Goal: Information Seeking & Learning: Learn about a topic

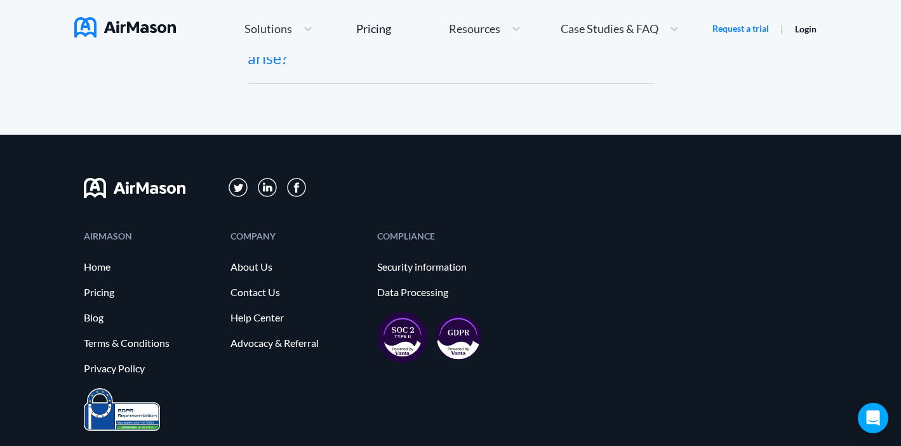
scroll to position [7025, 0]
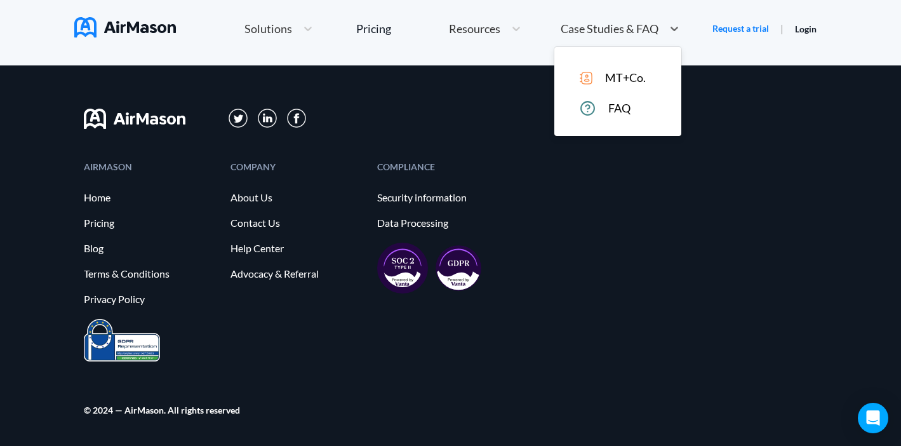
click at [644, 28] on span "Case Studies & FAQ" at bounding box center [609, 28] width 98 height 11
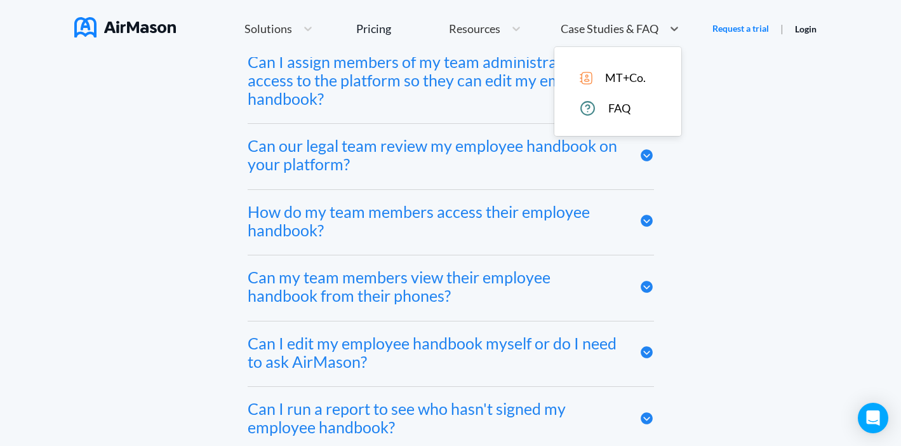
scroll to position [6174, 0]
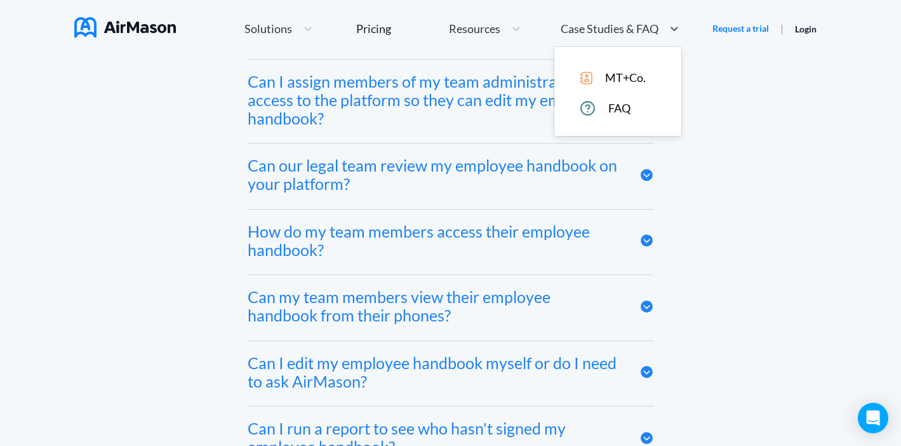
click at [605, 73] on span "MT+Co." at bounding box center [625, 77] width 41 height 13
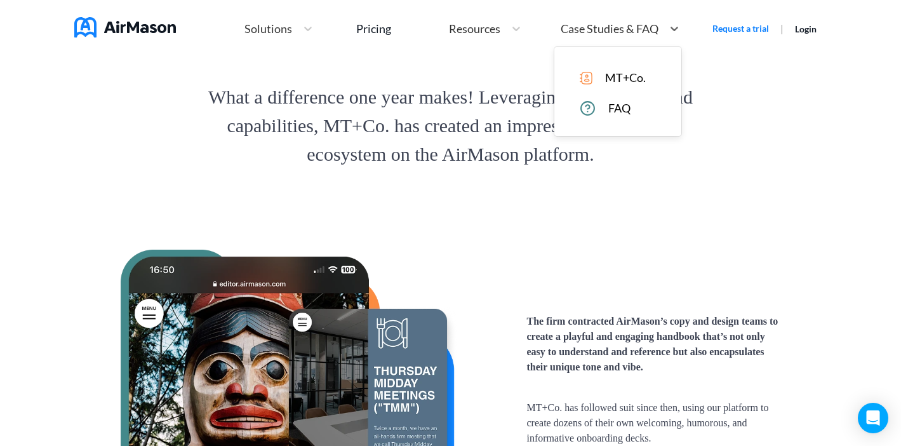
scroll to position [1860, 0]
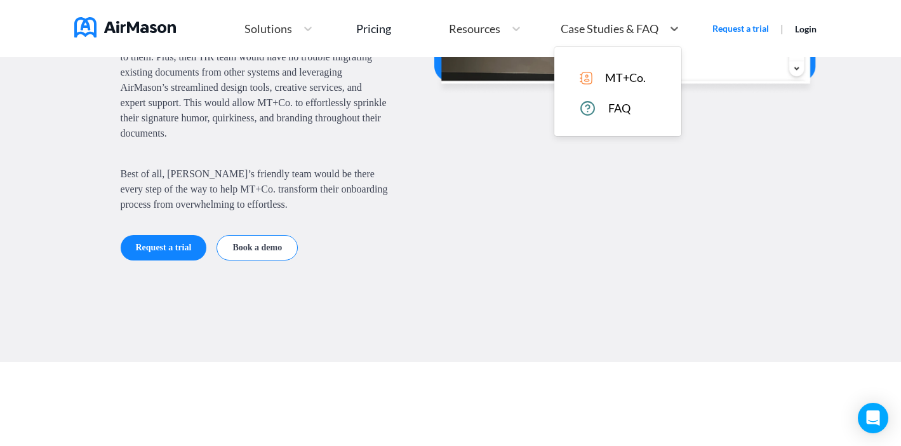
click at [596, 29] on span "Case Studies & FAQ" at bounding box center [609, 28] width 98 height 11
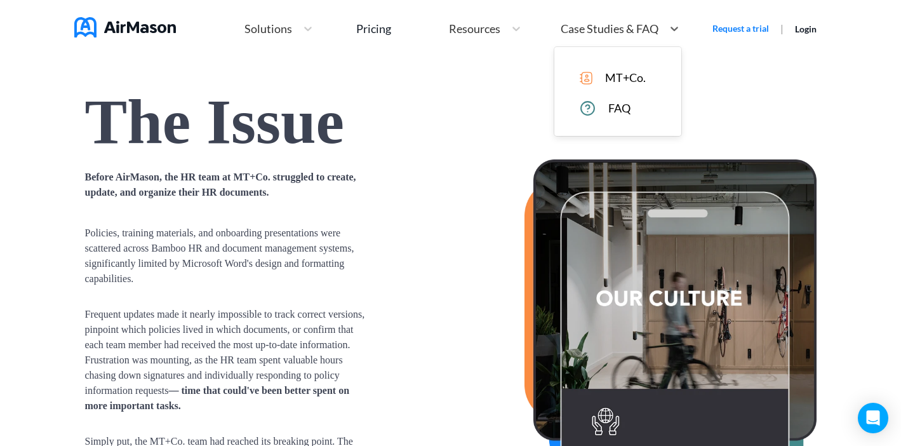
scroll to position [0, 0]
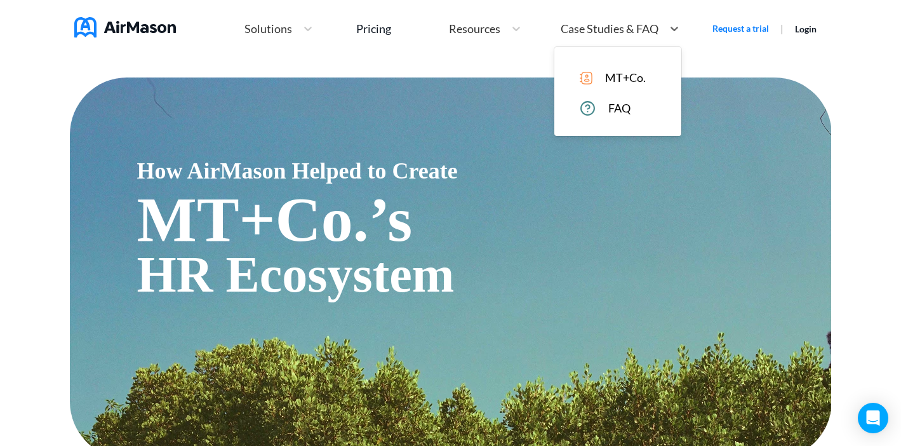
click at [489, 28] on span "Resources" at bounding box center [474, 28] width 51 height 11
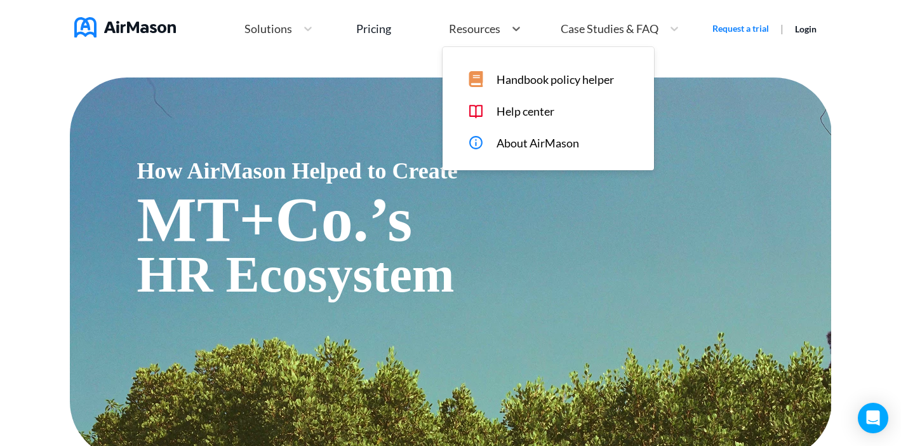
click at [526, 79] on span "Handbook policy helper" at bounding box center [554, 79] width 117 height 13
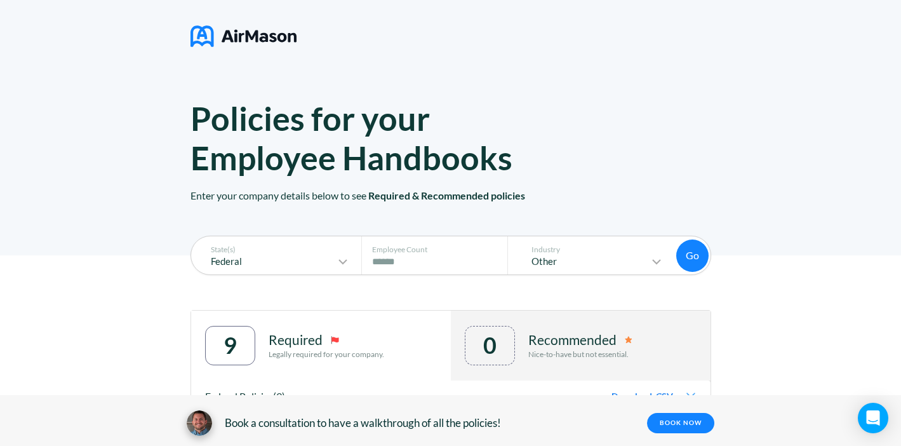
click at [265, 35] on img at bounding box center [243, 36] width 106 height 32
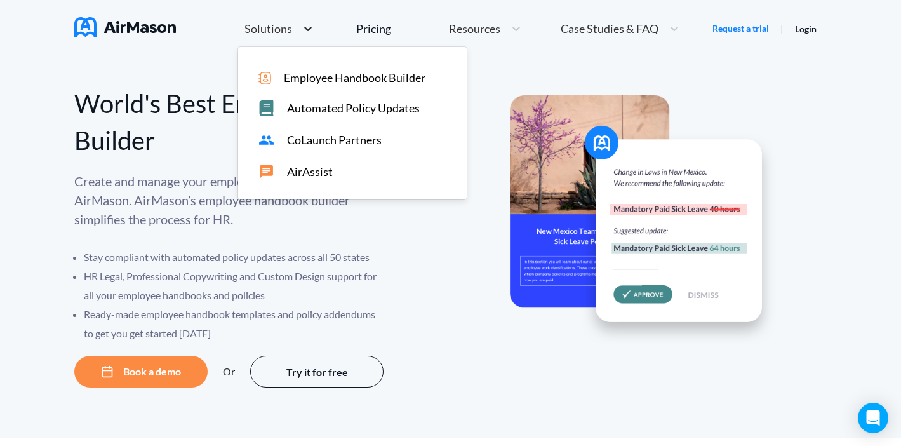
click at [307, 25] on icon at bounding box center [307, 28] width 13 height 13
click at [256, 241] on div "Create and manage your employee handbooks with AirMason. AirMason’s employee ha…" at bounding box center [262, 256] width 376 height 171
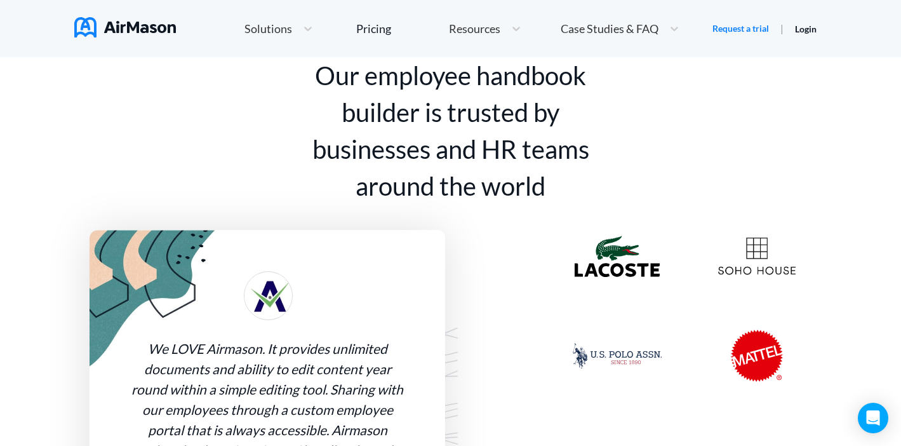
scroll to position [934, 0]
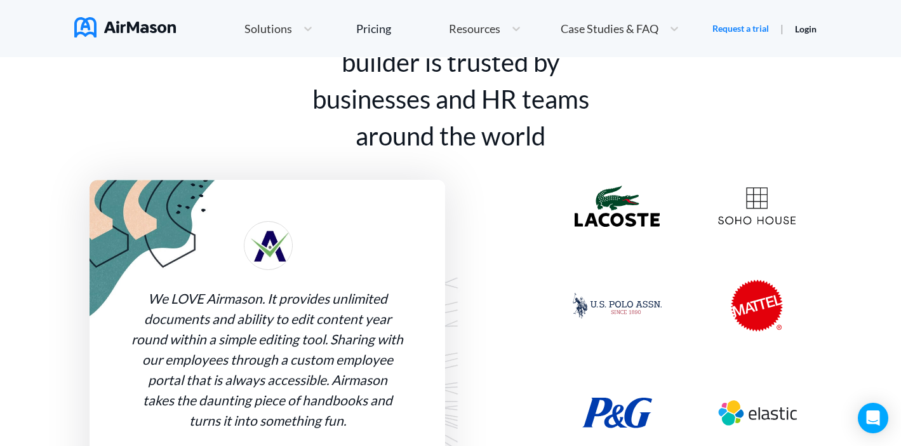
click at [610, 204] on img at bounding box center [616, 205] width 85 height 41
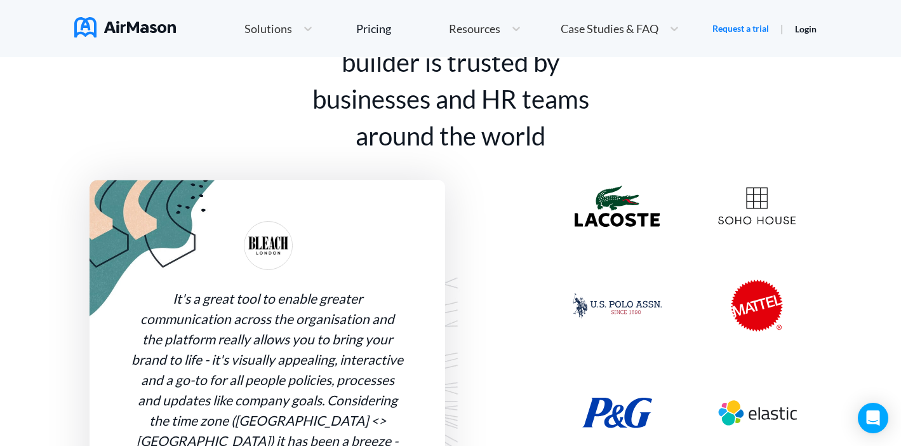
click at [790, 215] on img at bounding box center [756, 206] width 77 height 38
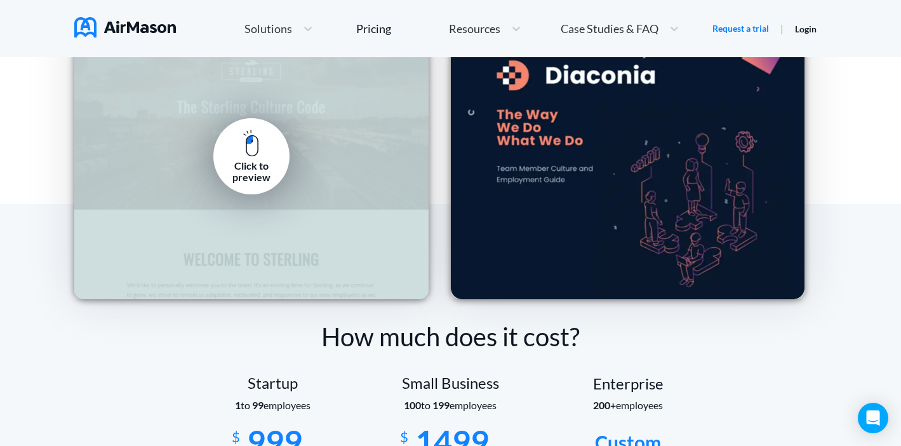
scroll to position [1890, 0]
click at [298, 154] on div "Click to preview" at bounding box center [251, 156] width 354 height 286
click at [251, 143] on img at bounding box center [251, 142] width 16 height 27
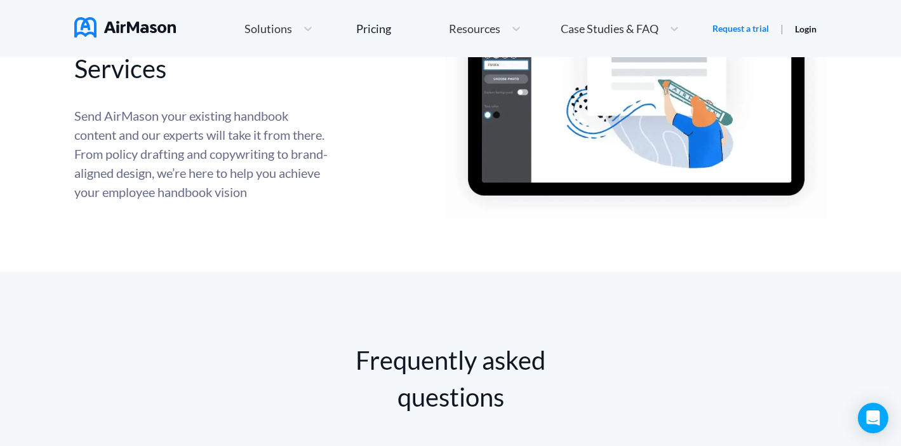
scroll to position [5743, 0]
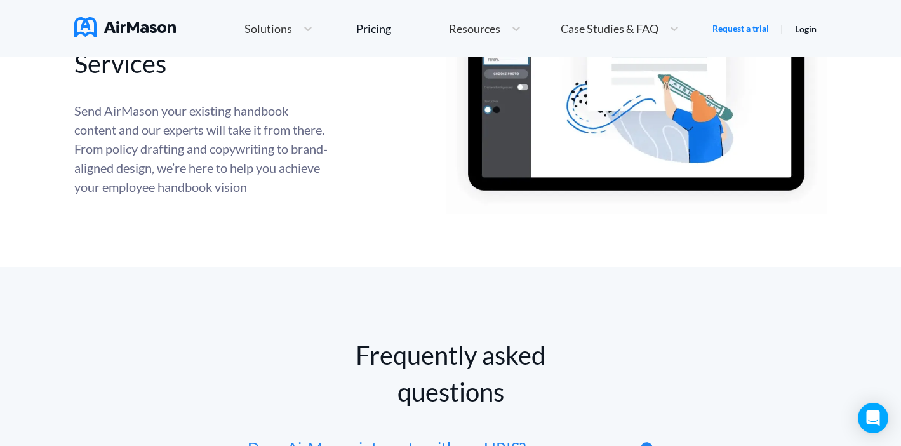
scroll to position [5559, 0]
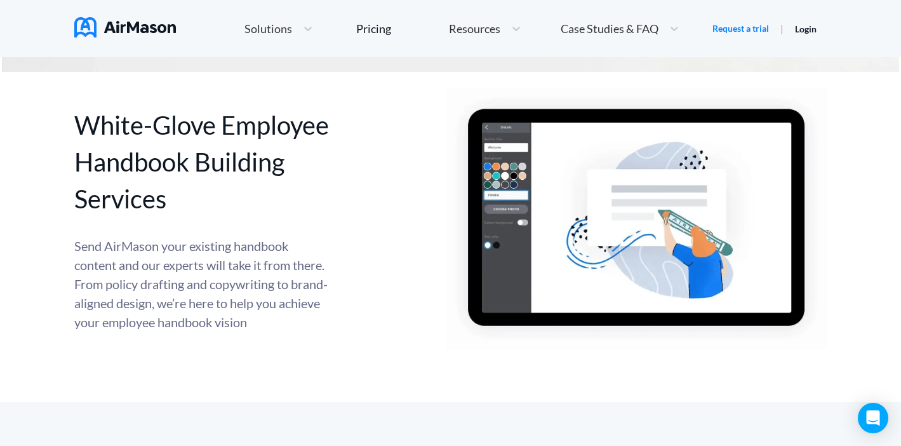
click at [606, 31] on span "Case Studies & FAQ" at bounding box center [609, 28] width 98 height 11
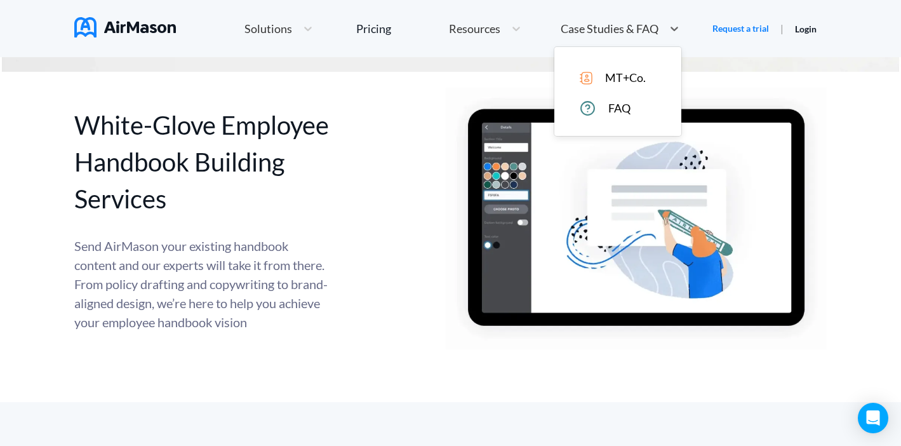
scroll to position [5088, 0]
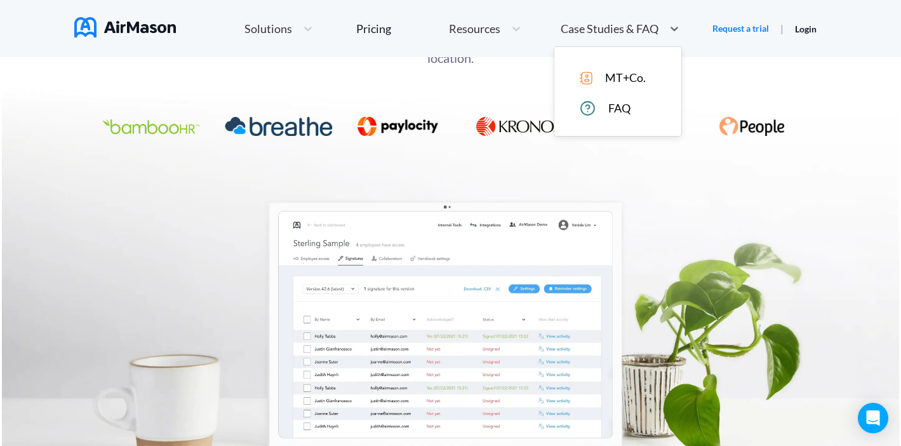
click at [612, 72] on span "MT+Co." at bounding box center [625, 77] width 41 height 13
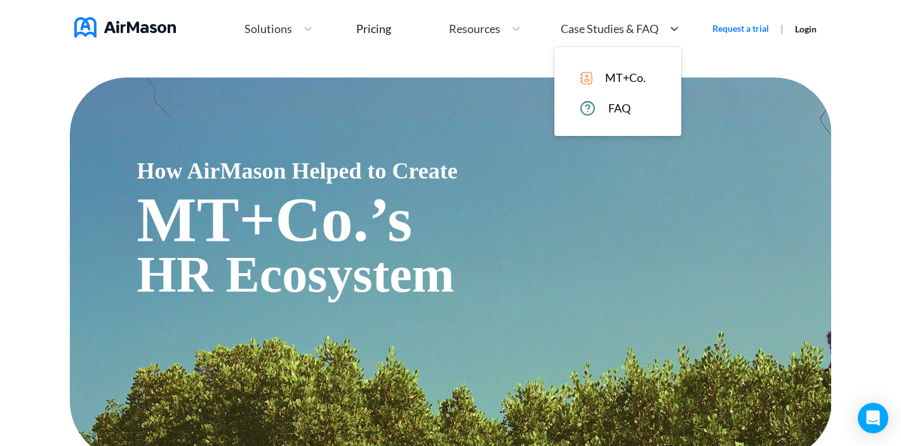
click at [606, 34] on span "Case Studies & FAQ" at bounding box center [609, 28] width 98 height 11
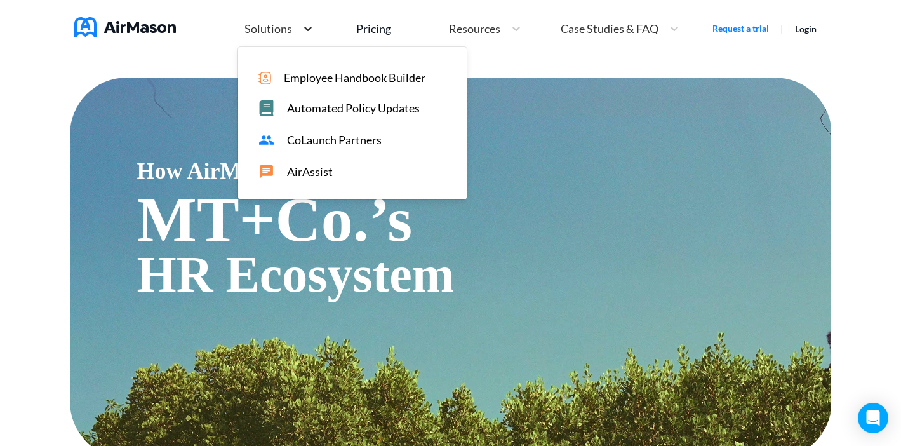
click at [309, 30] on icon at bounding box center [307, 28] width 13 height 13
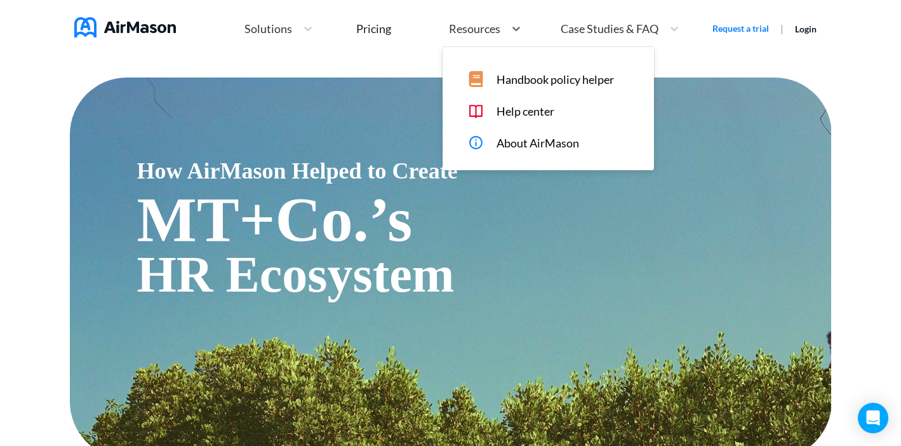
click at [472, 32] on span "Resources" at bounding box center [474, 28] width 51 height 11
click at [674, 30] on icon at bounding box center [674, 29] width 8 height 4
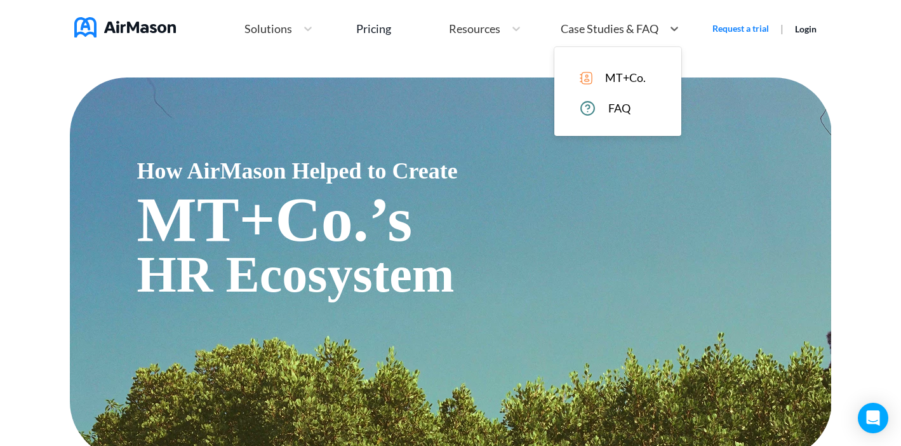
click at [732, 47] on nav "Home Employee Handbook Builder Automated Policy Updates Solutions Pricing About…" at bounding box center [450, 28] width 752 height 57
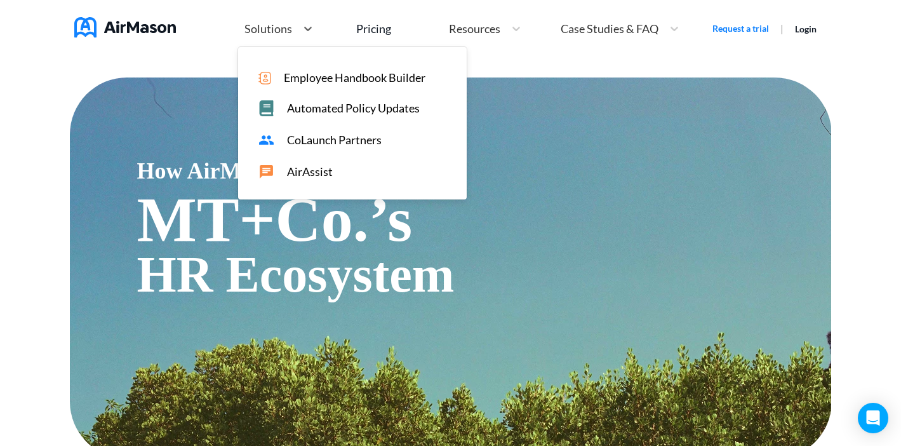
click at [296, 20] on div "Solutions" at bounding box center [278, 28] width 81 height 27
click at [162, 18] on img at bounding box center [125, 27] width 102 height 20
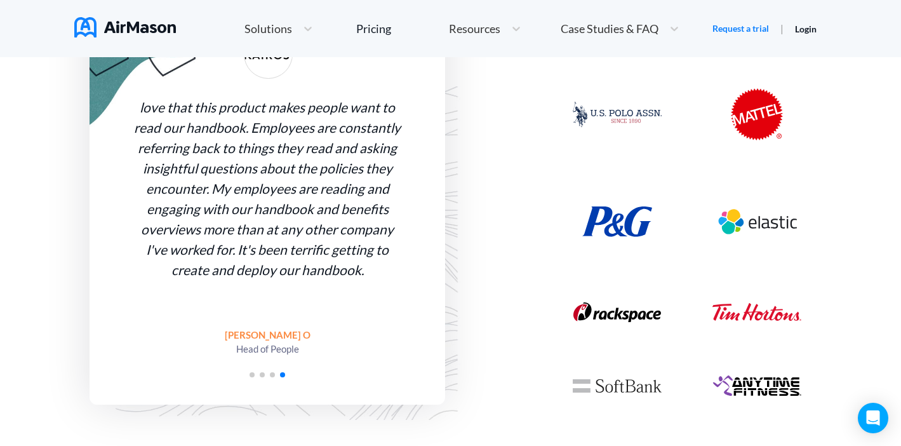
scroll to position [1125, 0]
click at [253, 374] on span "Go to slide 1" at bounding box center [251, 373] width 5 height 5
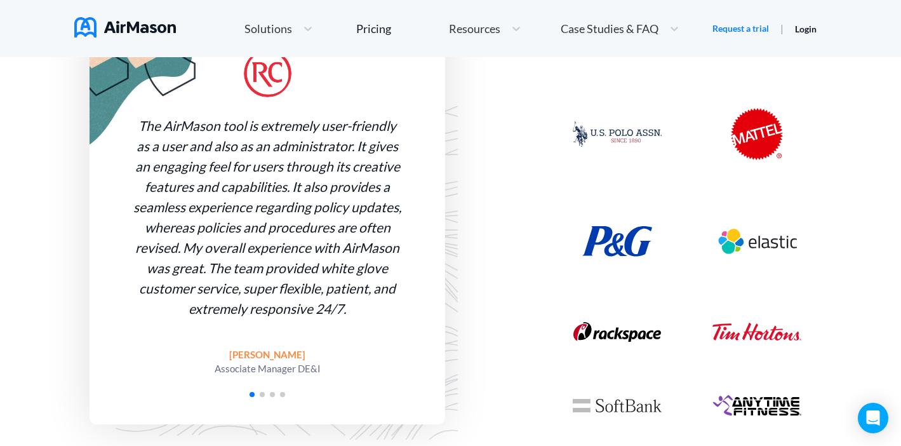
scroll to position [1109, 0]
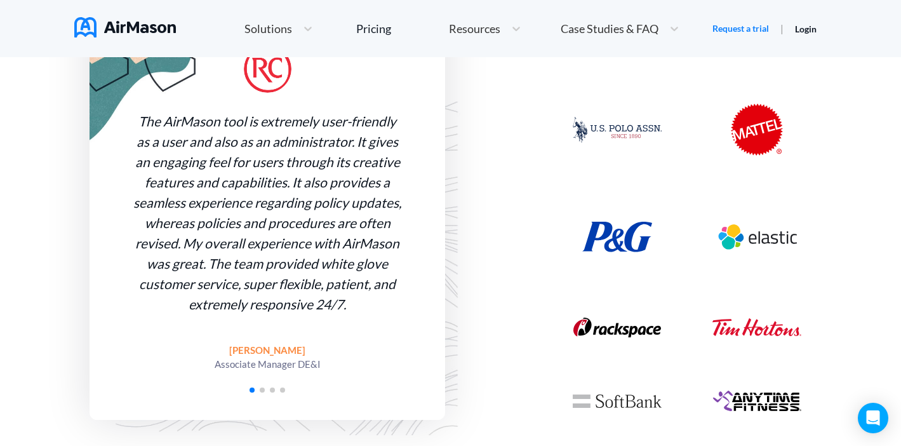
click at [261, 391] on span "Go to slide 2" at bounding box center [262, 389] width 5 height 5
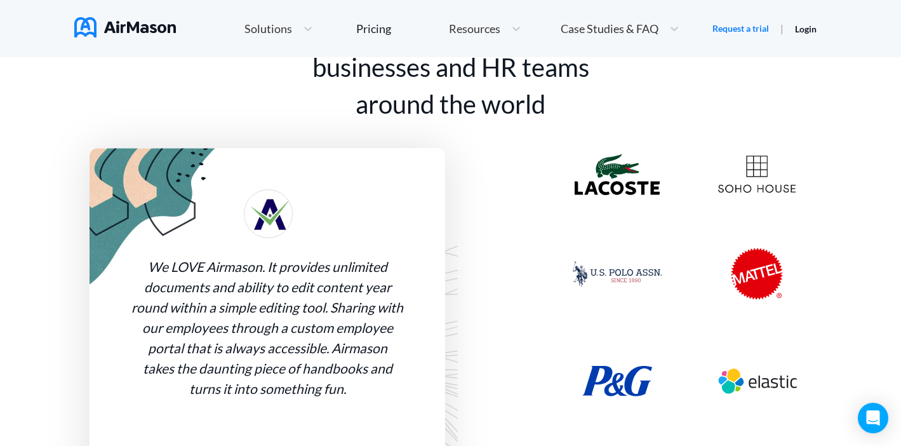
scroll to position [965, 0]
click at [628, 181] on img at bounding box center [616, 174] width 85 height 41
click at [765, 171] on img at bounding box center [756, 175] width 77 height 38
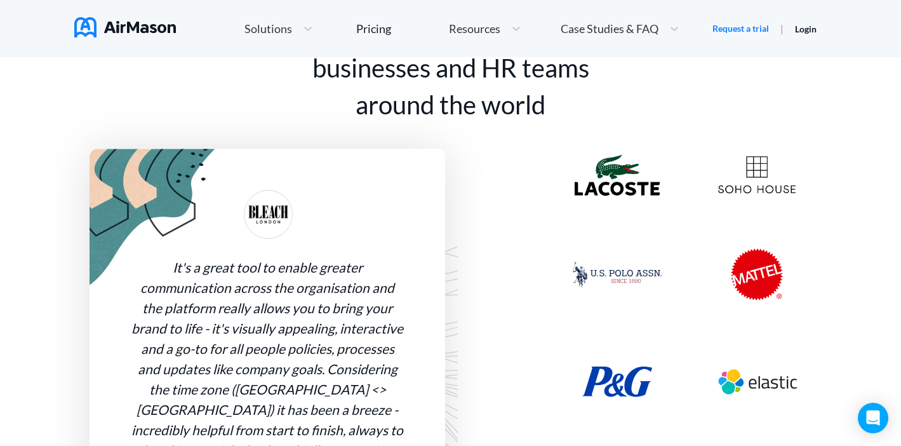
click at [767, 263] on img at bounding box center [757, 274] width 52 height 52
drag, startPoint x: 767, startPoint y: 263, endPoint x: 767, endPoint y: 278, distance: 15.2
click at [767, 278] on img at bounding box center [757, 274] width 52 height 52
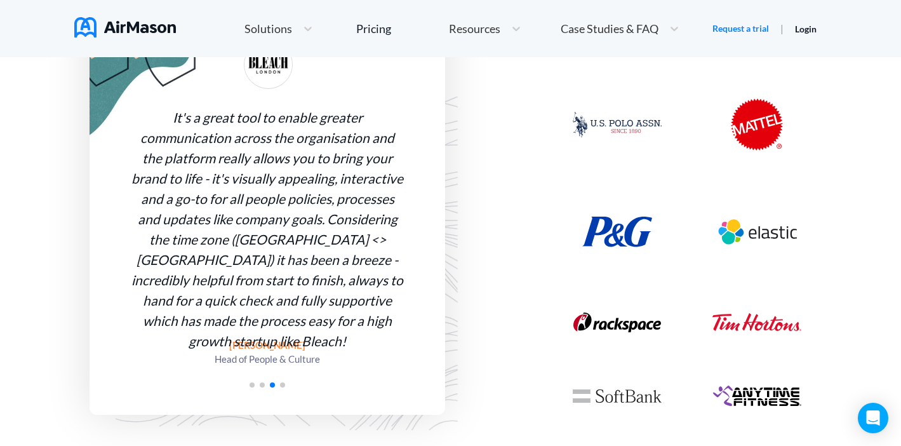
scroll to position [1120, 0]
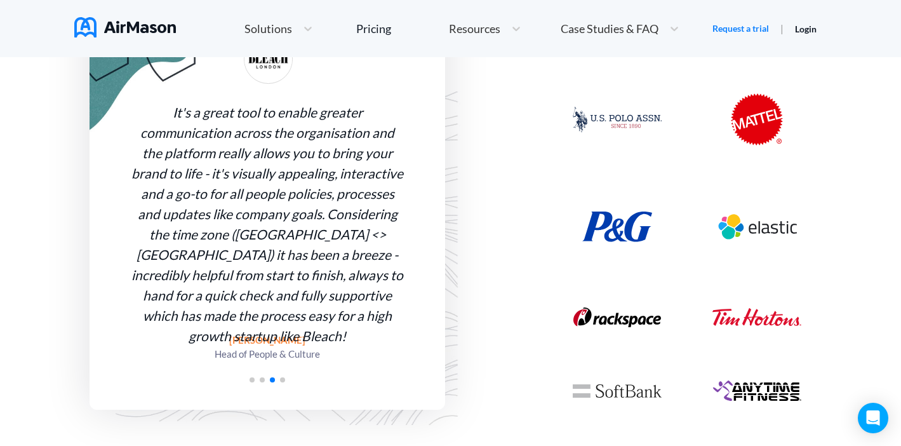
click at [754, 223] on img at bounding box center [756, 227] width 89 height 56
click at [634, 240] on img at bounding box center [617, 226] width 70 height 30
click at [638, 340] on div at bounding box center [686, 200] width 279 height 455
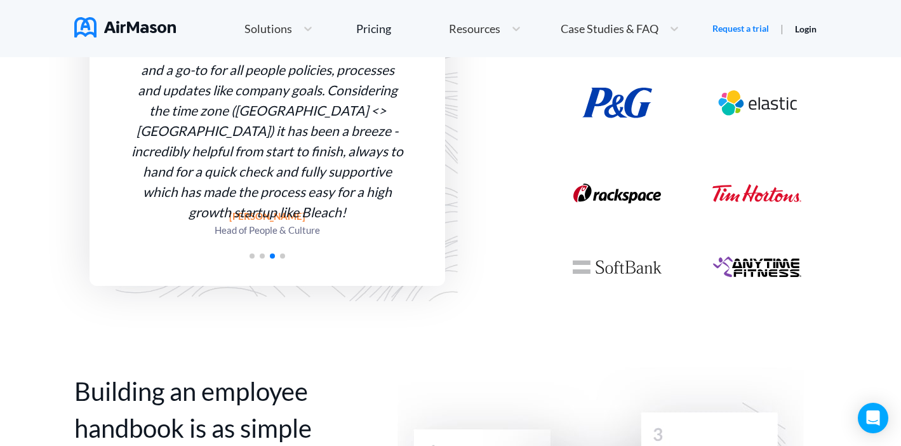
scroll to position [1244, 0]
click at [634, 289] on div at bounding box center [686, 75] width 279 height 455
click at [637, 268] on img at bounding box center [616, 266] width 89 height 13
drag, startPoint x: 637, startPoint y: 268, endPoint x: 744, endPoint y: 260, distance: 108.2
click at [639, 268] on img at bounding box center [616, 266] width 89 height 13
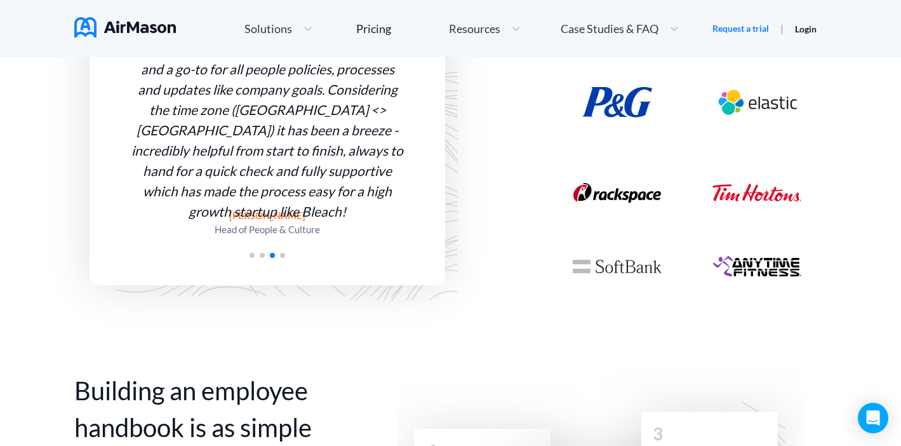
click at [774, 260] on img at bounding box center [756, 266] width 89 height 22
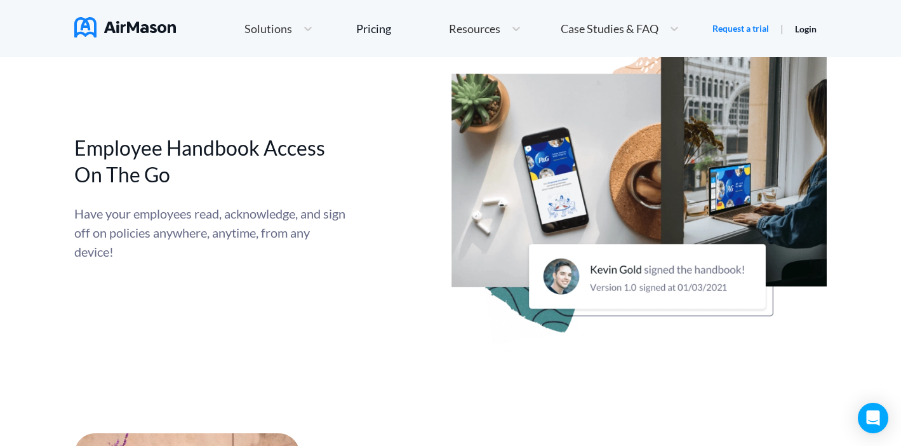
scroll to position [3937, 0]
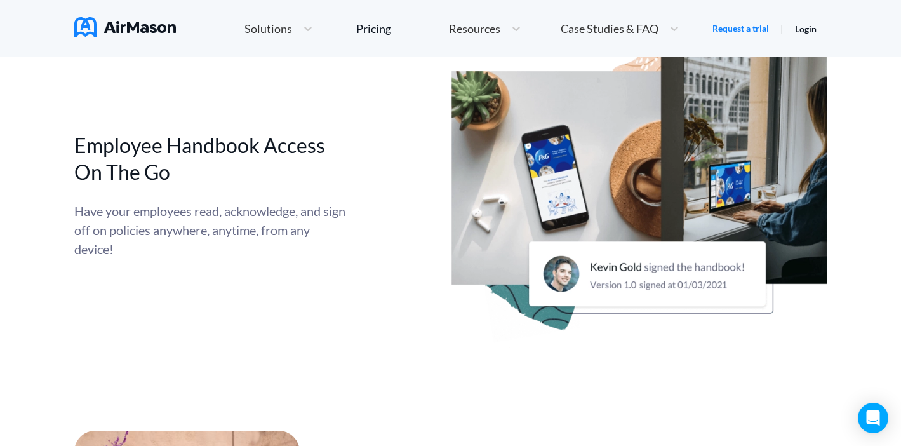
click at [632, 148] on img at bounding box center [639, 193] width 376 height 367
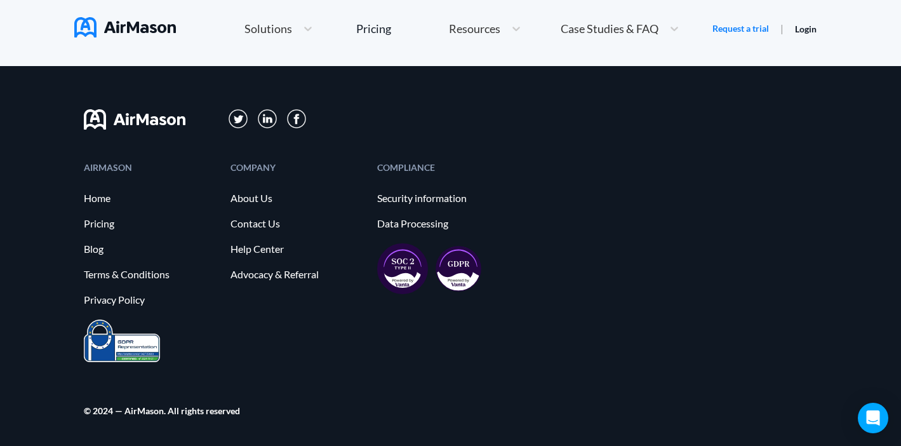
scroll to position [7025, 0]
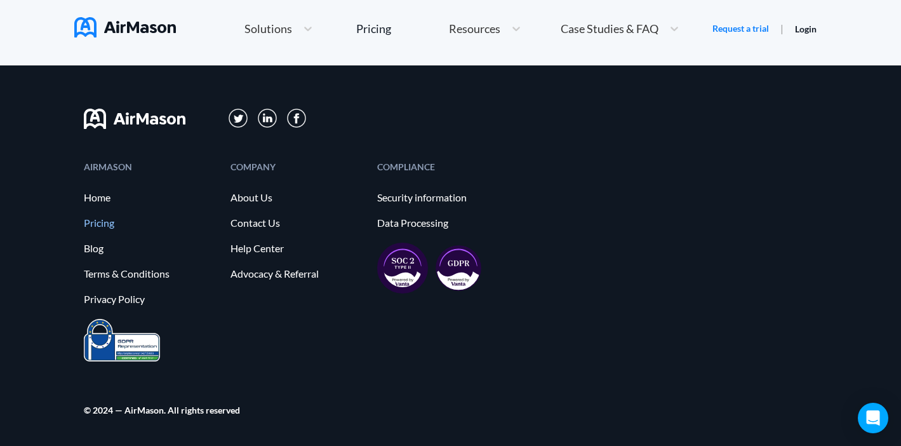
click at [109, 224] on link "Pricing" at bounding box center [151, 222] width 134 height 11
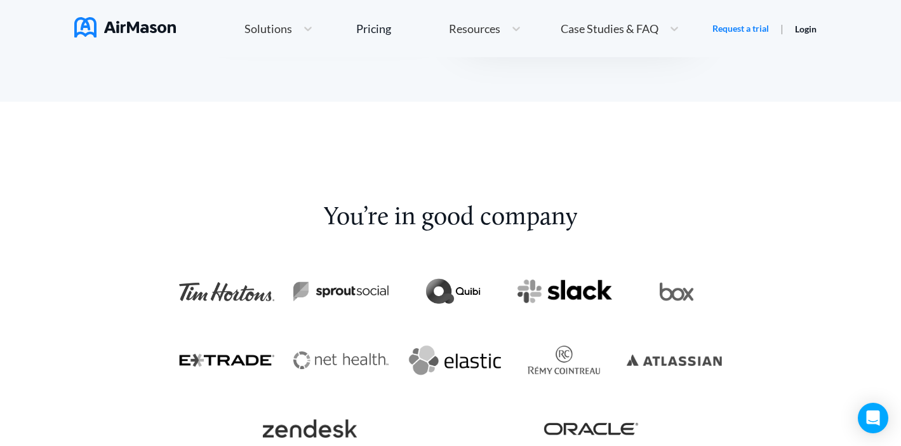
scroll to position [2303, 0]
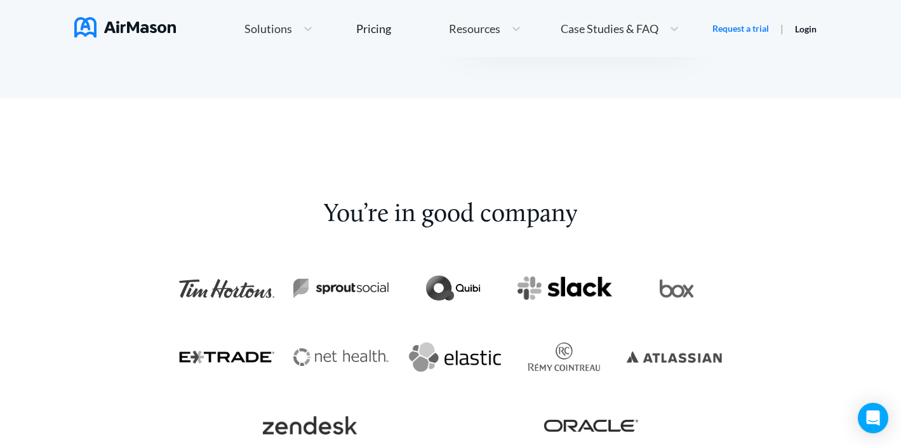
click at [578, 289] on img at bounding box center [564, 288] width 95 height 25
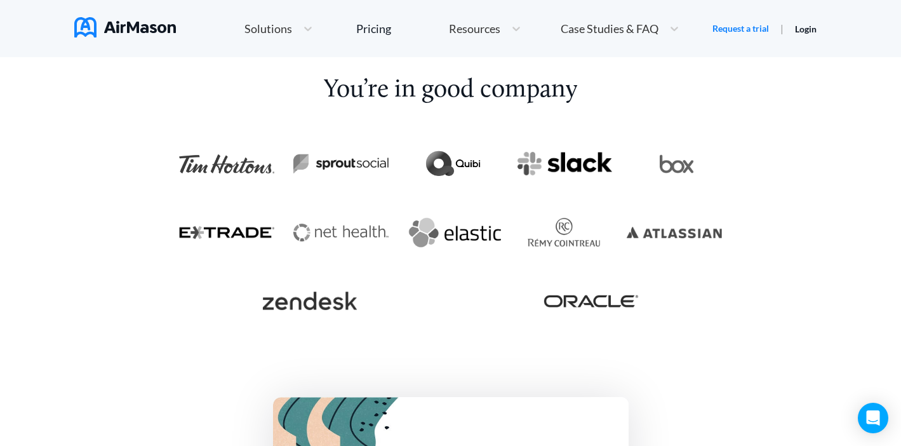
scroll to position [2428, 0]
click at [593, 302] on img at bounding box center [590, 300] width 95 height 12
click at [438, 248] on div at bounding box center [454, 231] width 112 height 46
click at [362, 238] on img at bounding box center [340, 231] width 95 height 17
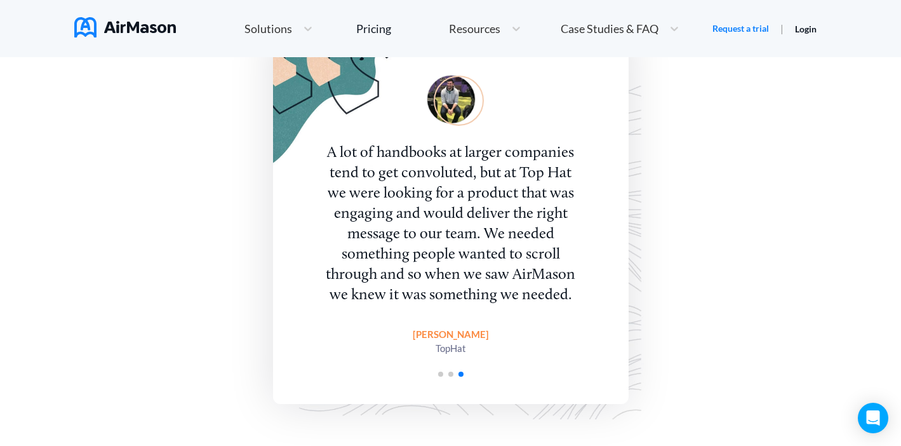
scroll to position [2805, 0]
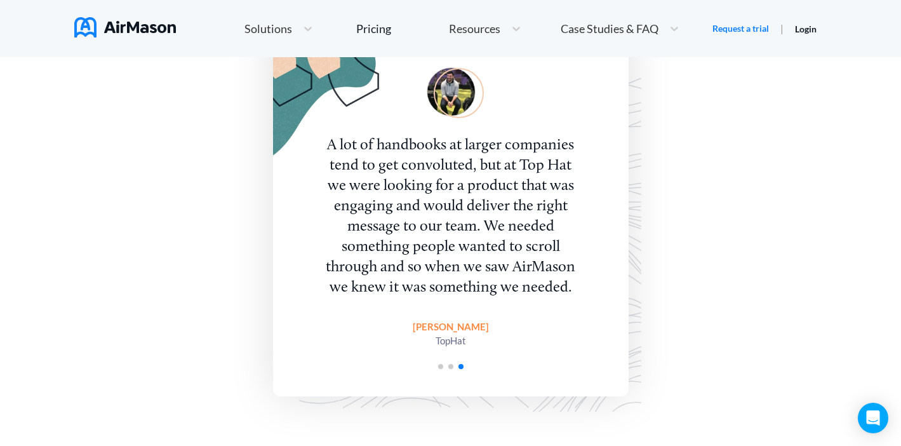
click at [450, 365] on span "Go to slide 2" at bounding box center [450, 366] width 5 height 5
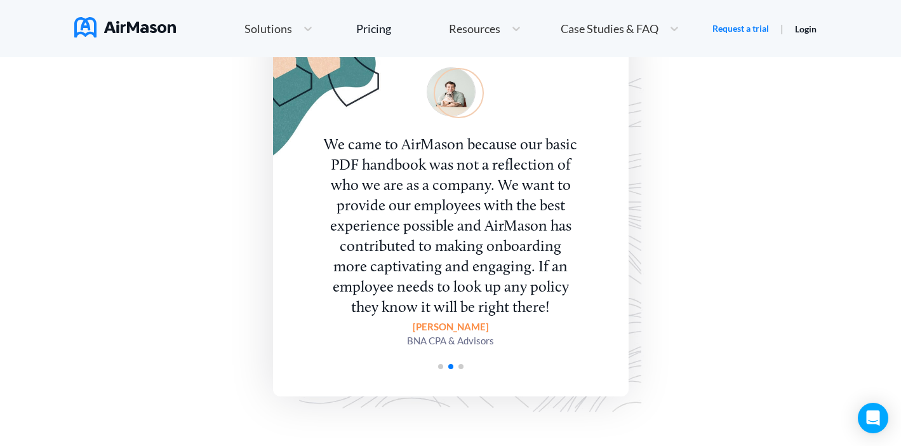
click at [439, 367] on span "Go to slide 1" at bounding box center [440, 366] width 5 height 5
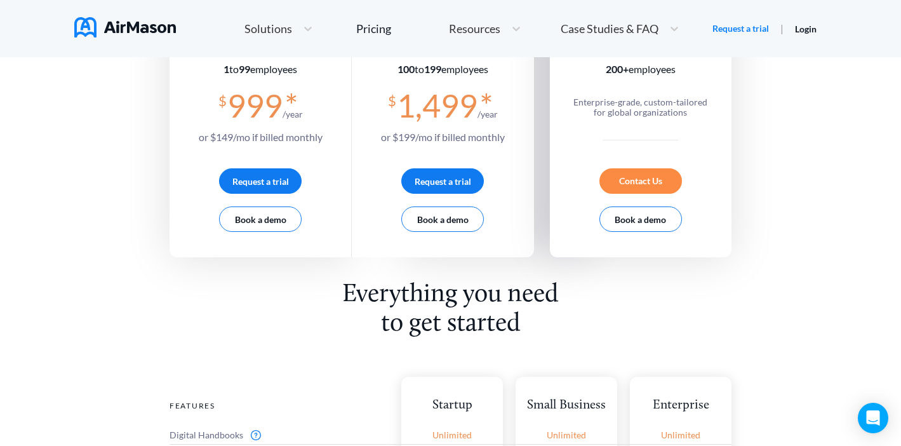
scroll to position [0, 0]
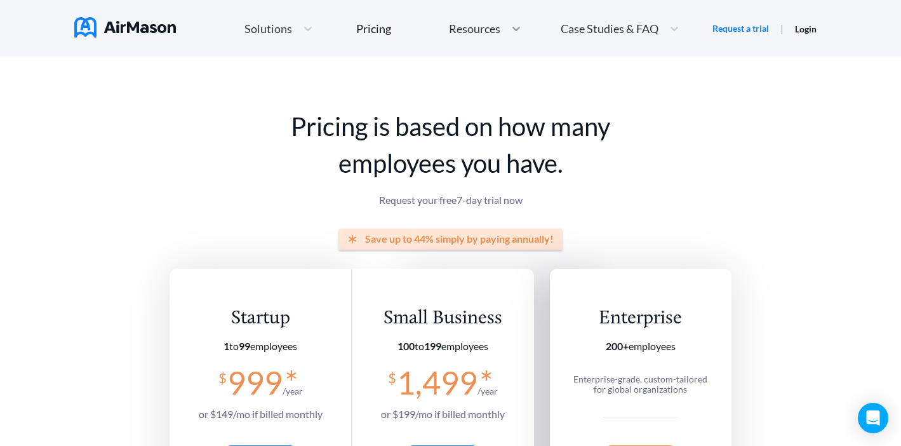
click at [511, 28] on icon at bounding box center [516, 28] width 13 height 13
click at [620, 29] on span "Case Studies & FAQ" at bounding box center [609, 28] width 98 height 11
click at [616, 79] on span "MT+Co." at bounding box center [625, 77] width 41 height 13
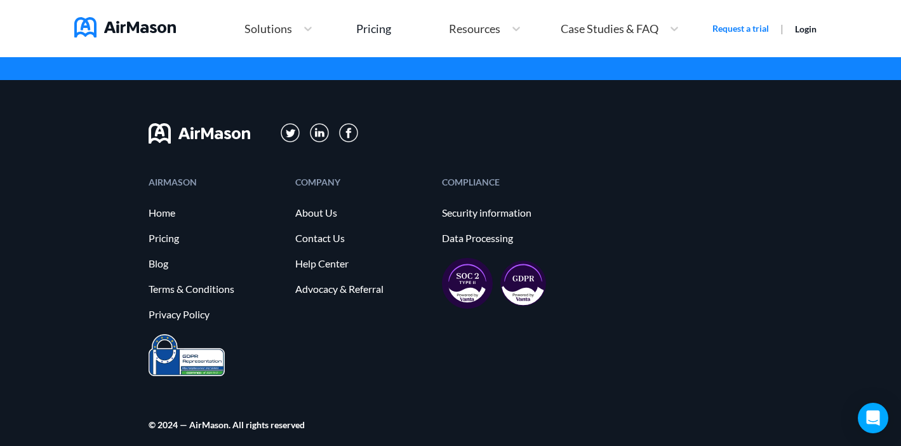
scroll to position [3653, 0]
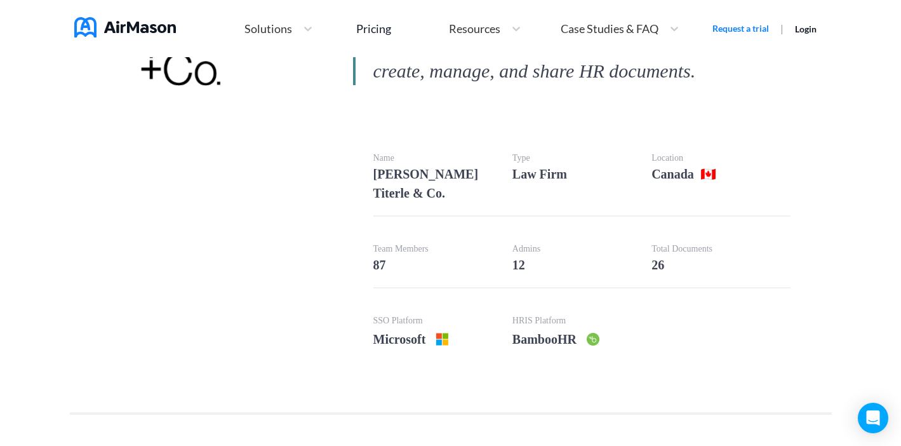
scroll to position [522, 0]
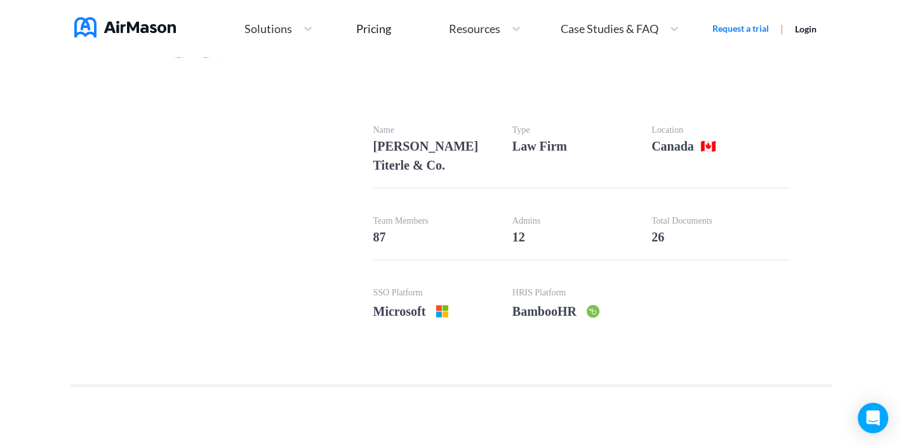
click at [145, 27] on img at bounding box center [125, 27] width 102 height 20
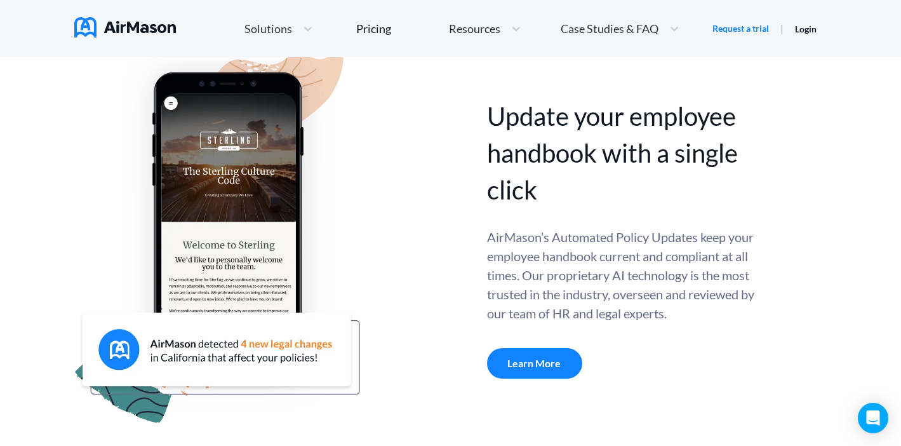
scroll to position [441, 0]
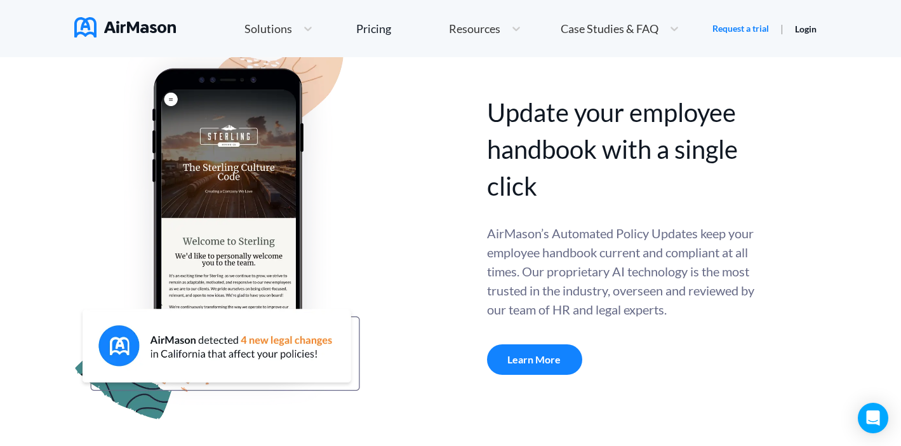
click at [549, 352] on div "Learn More" at bounding box center [534, 359] width 95 height 30
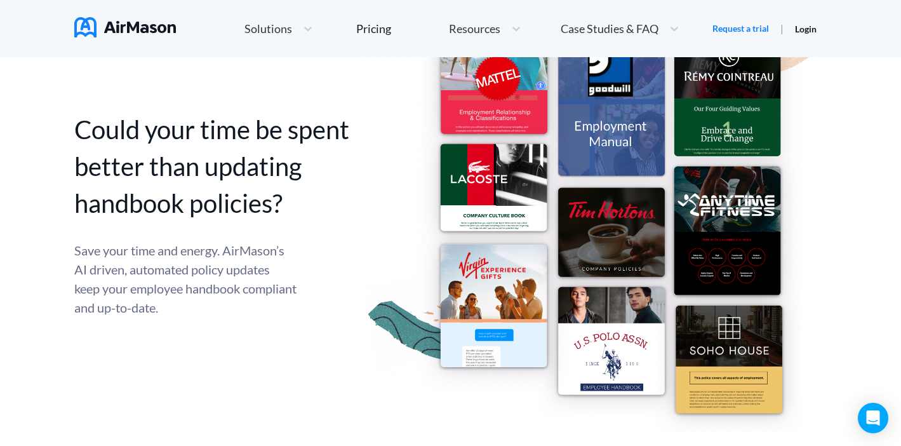
scroll to position [636, 0]
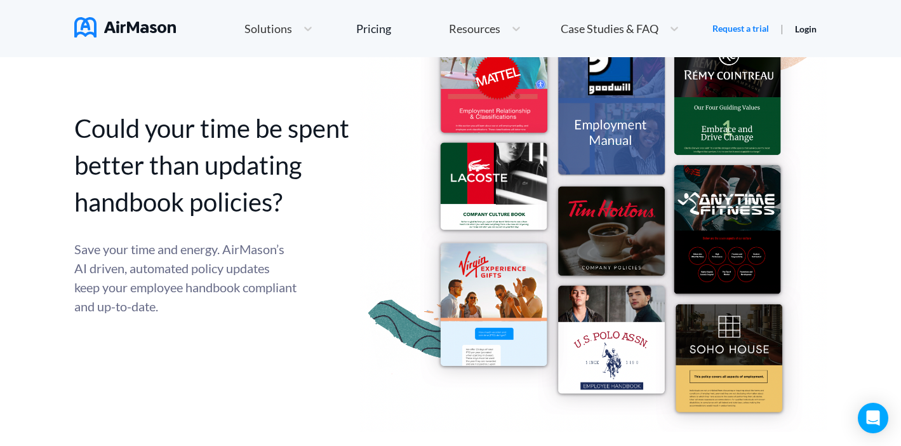
click at [593, 152] on img at bounding box center [593, 206] width 467 height 449
click at [500, 122] on img at bounding box center [593, 206] width 467 height 449
click at [500, 205] on img at bounding box center [593, 206] width 467 height 449
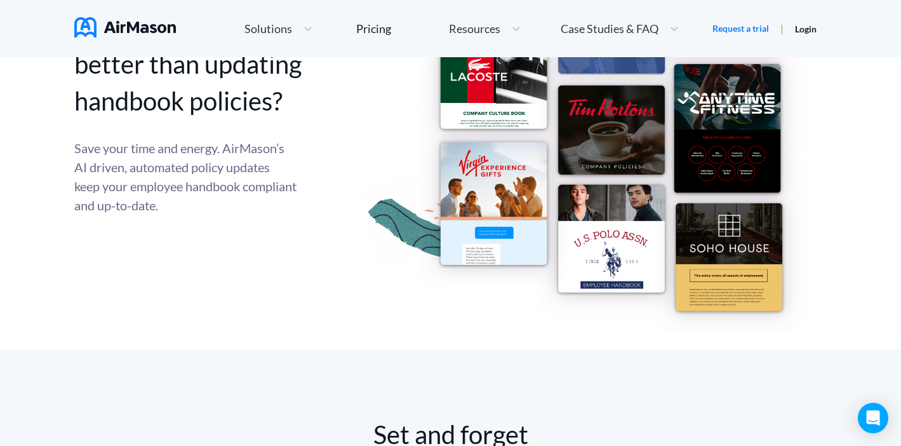
scroll to position [738, 0]
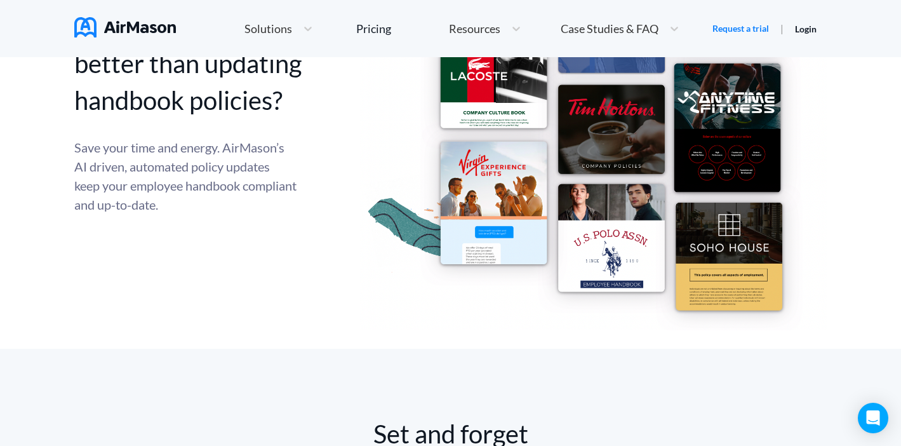
click at [499, 228] on img at bounding box center [593, 105] width 467 height 449
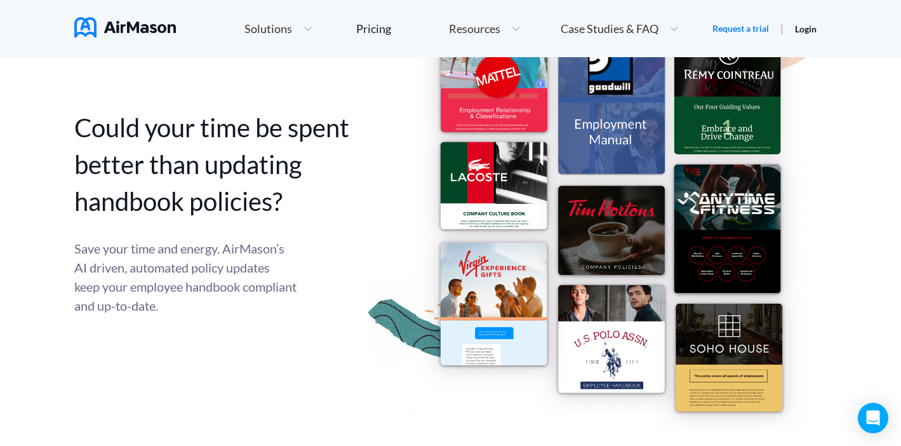
scroll to position [619, 0]
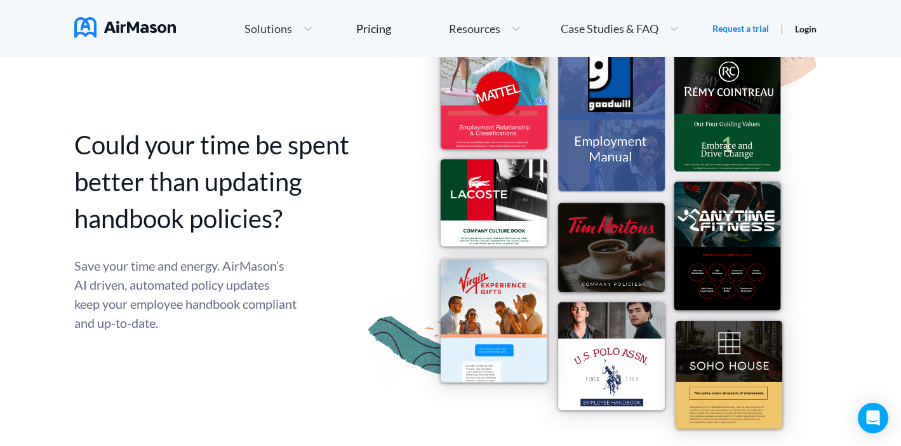
click at [721, 125] on img at bounding box center [593, 223] width 467 height 449
click at [733, 141] on img at bounding box center [593, 223] width 467 height 449
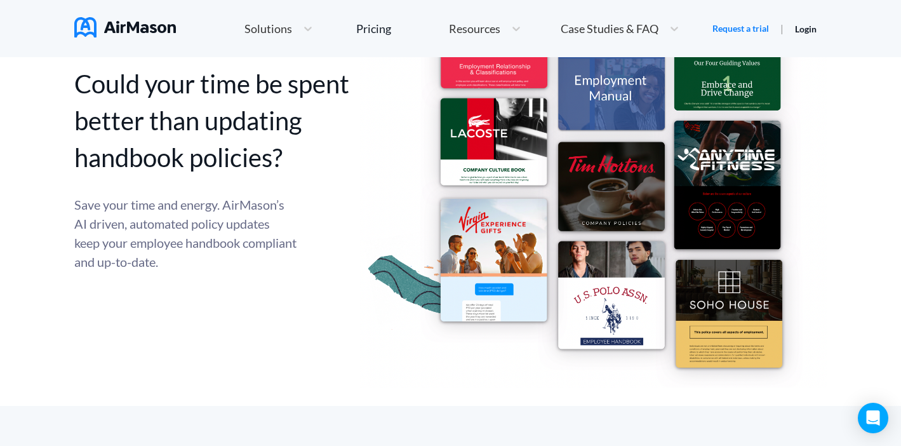
scroll to position [691, 0]
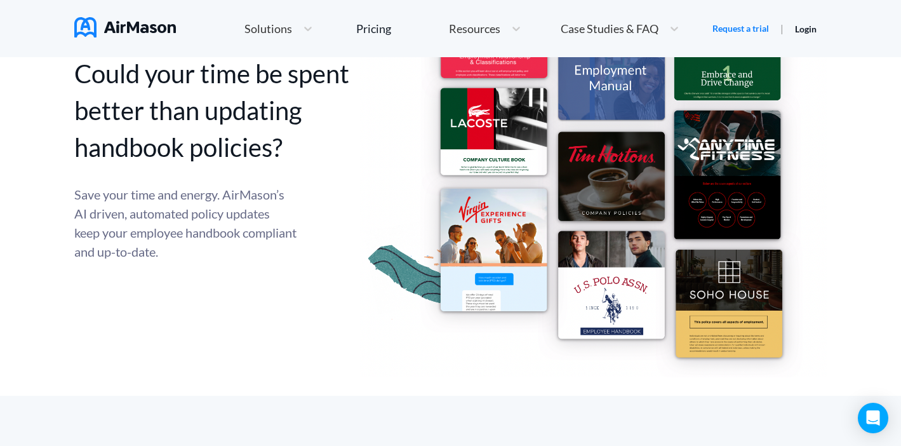
click at [731, 141] on img at bounding box center [593, 152] width 467 height 449
click at [734, 181] on img at bounding box center [593, 152] width 467 height 449
click at [748, 309] on img at bounding box center [593, 152] width 467 height 449
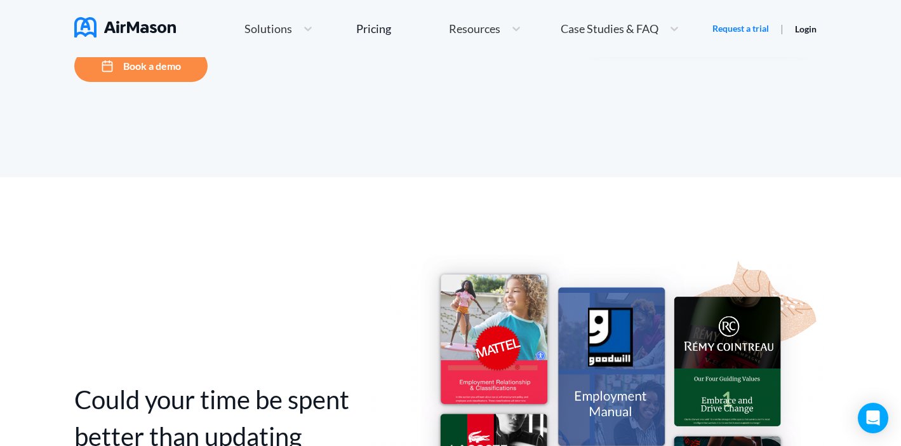
scroll to position [0, 0]
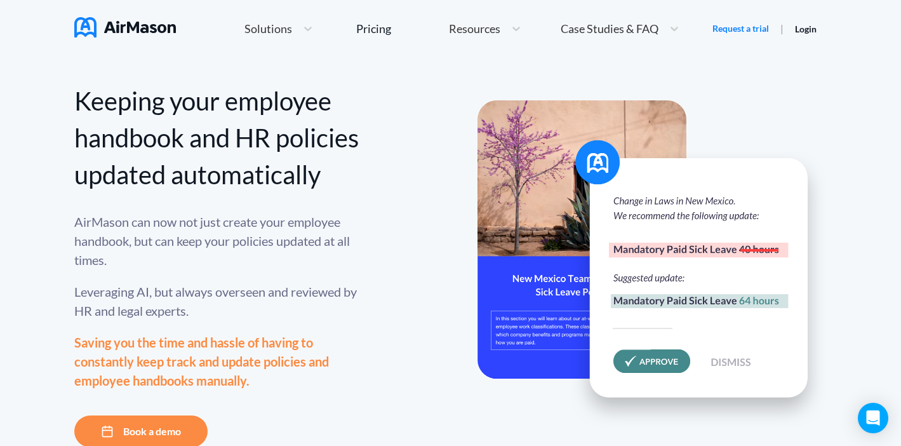
click at [122, 22] on img at bounding box center [125, 27] width 102 height 20
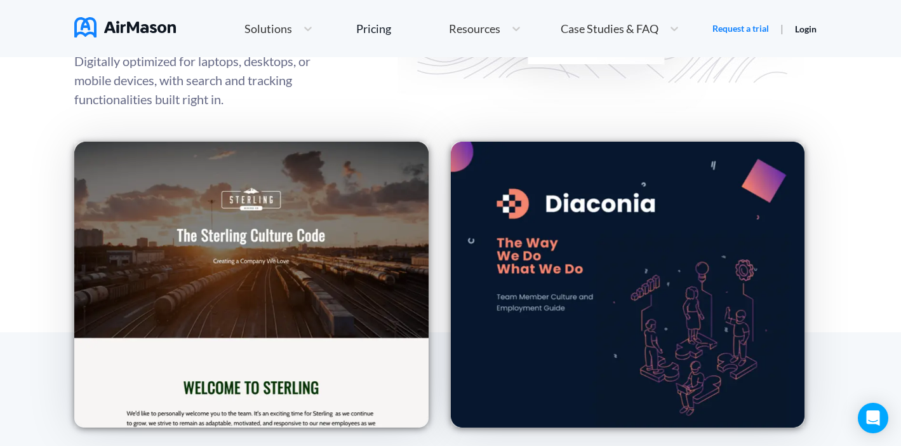
scroll to position [1762, 0]
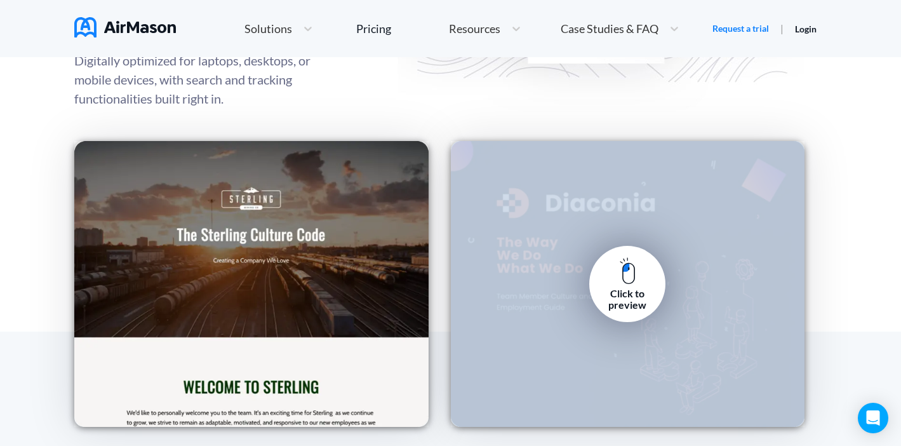
click at [599, 257] on div "Click to preview" at bounding box center [628, 284] width 354 height 286
click at [626, 272] on img at bounding box center [627, 270] width 16 height 27
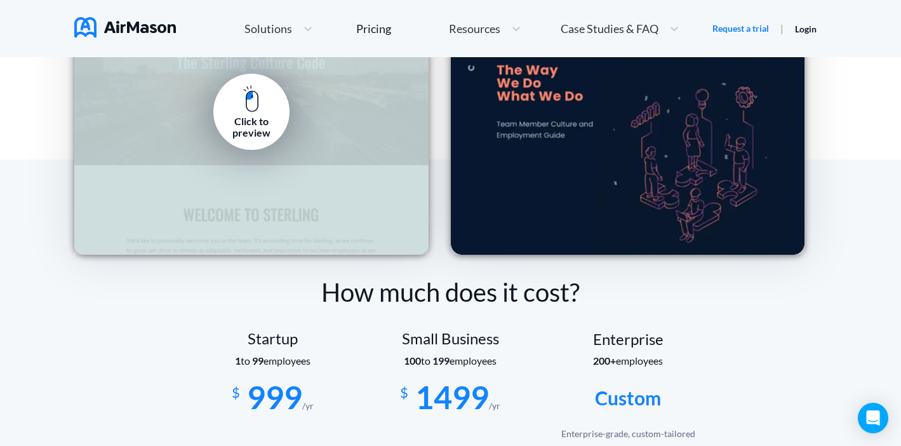
scroll to position [1939, 0]
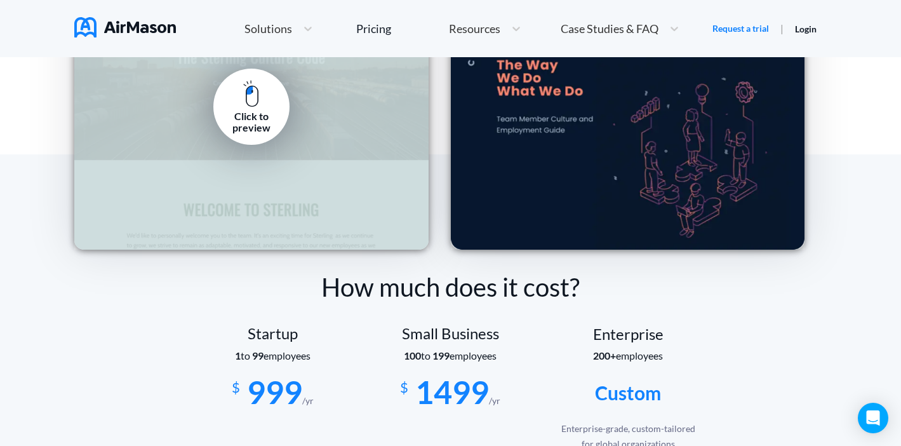
click at [254, 97] on img at bounding box center [251, 93] width 16 height 27
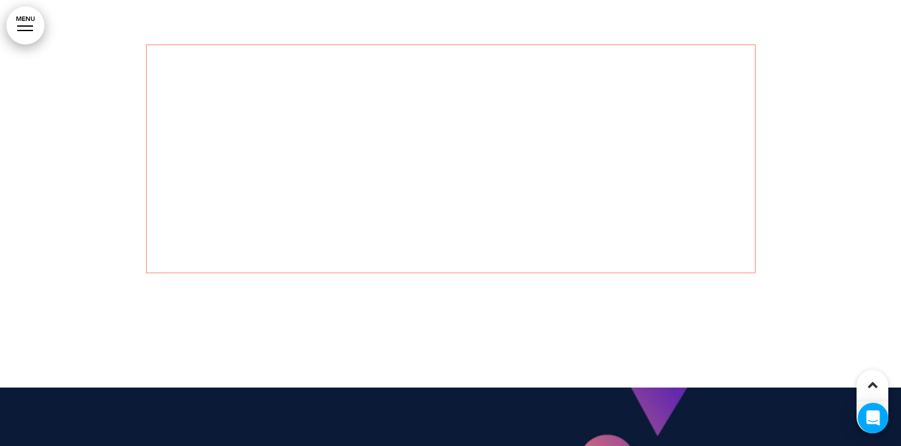
scroll to position [2003, 0]
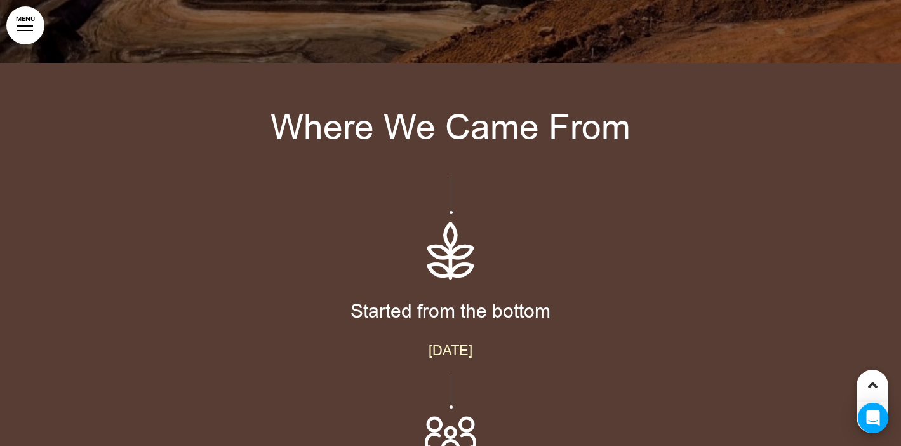
scroll to position [3489, 0]
